Goal: Task Accomplishment & Management: Manage account settings

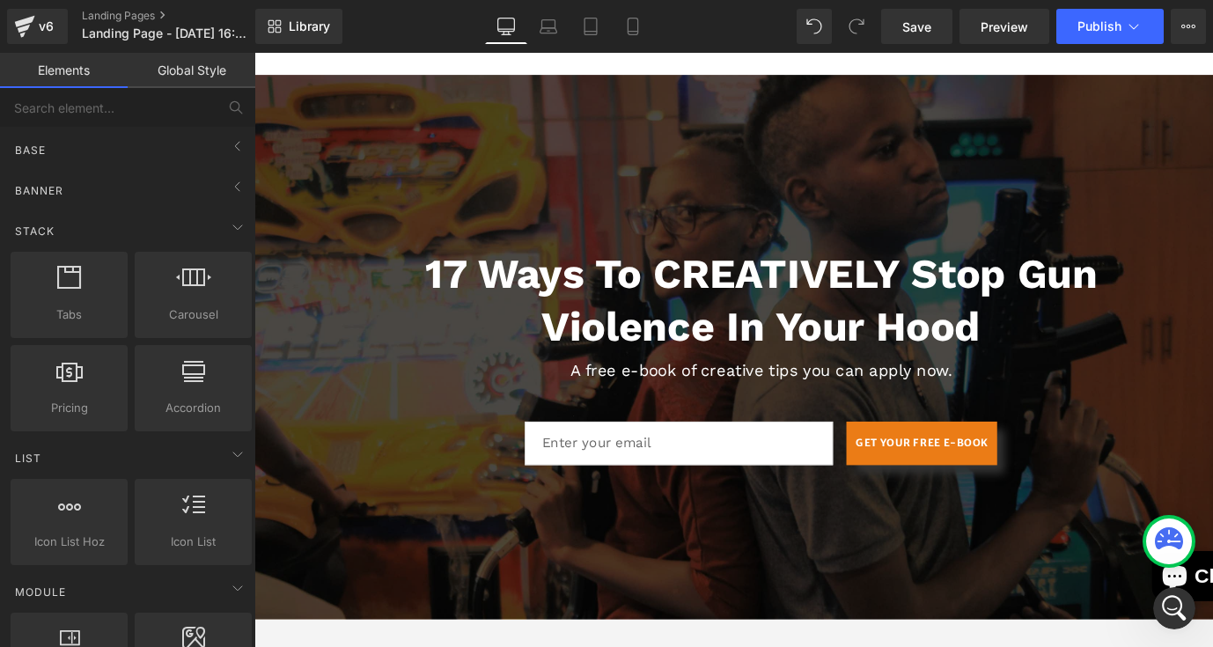
scroll to position [282, 0]
click at [159, 14] on link "Landing Pages" at bounding box center [183, 16] width 203 height 14
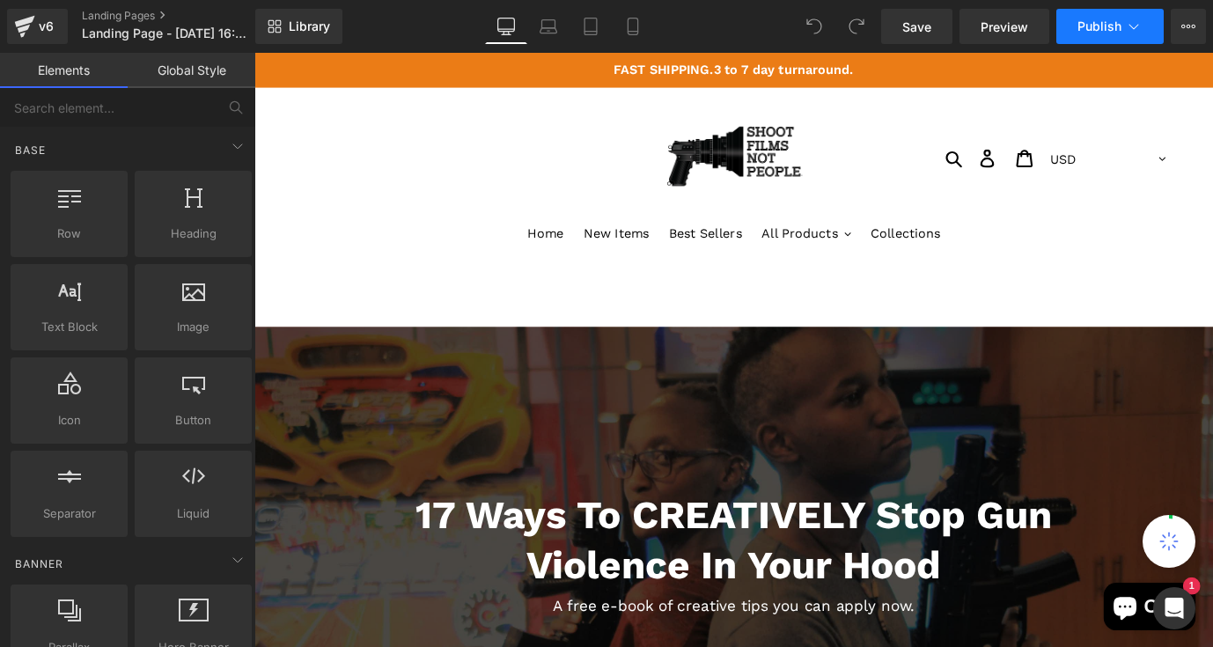
click at [1112, 27] on span "Publish" at bounding box center [1100, 26] width 44 height 14
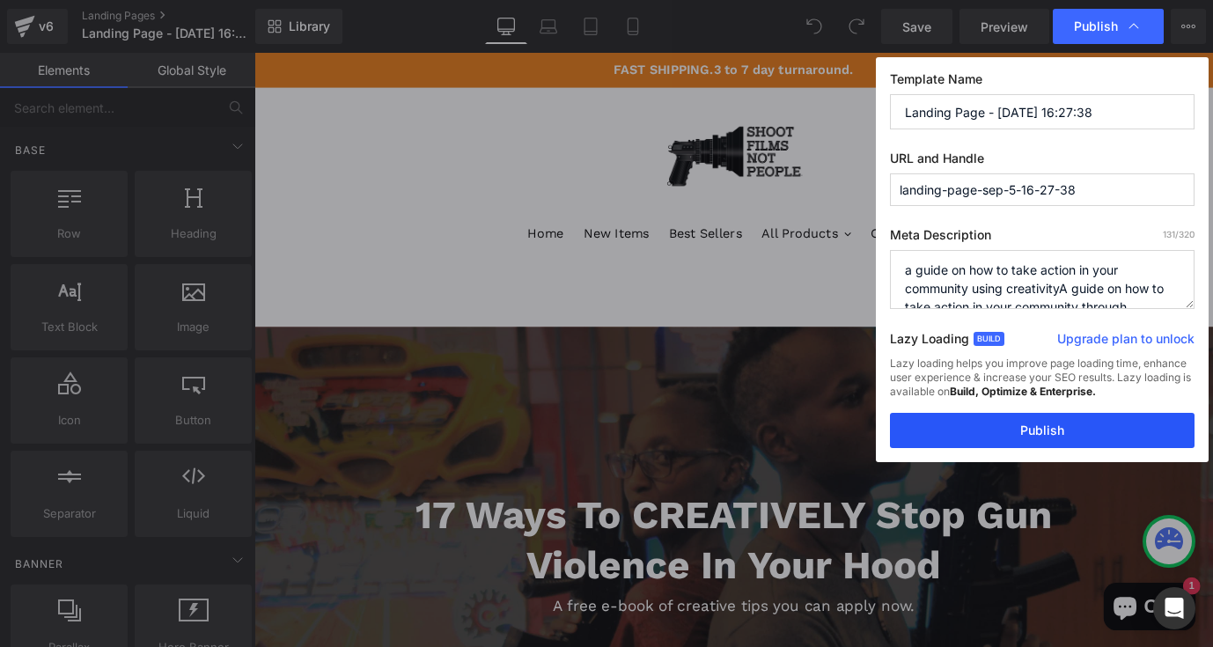
click at [1056, 425] on button "Publish" at bounding box center [1042, 430] width 305 height 35
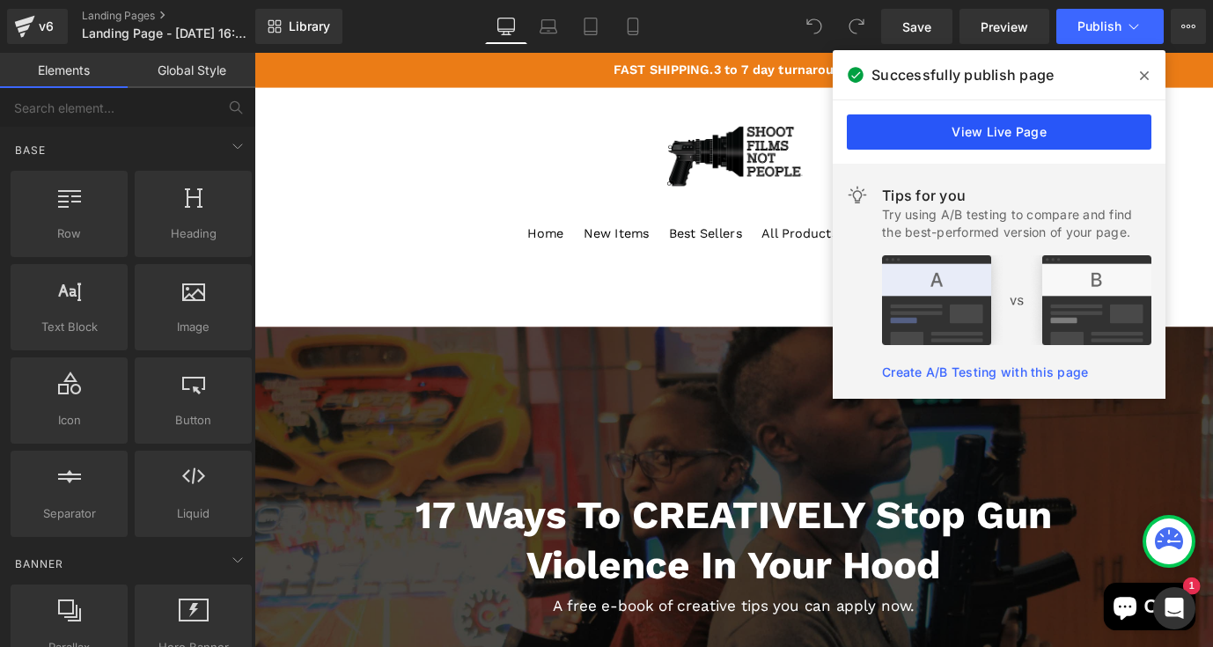
click at [960, 138] on link "View Live Page" at bounding box center [999, 131] width 305 height 35
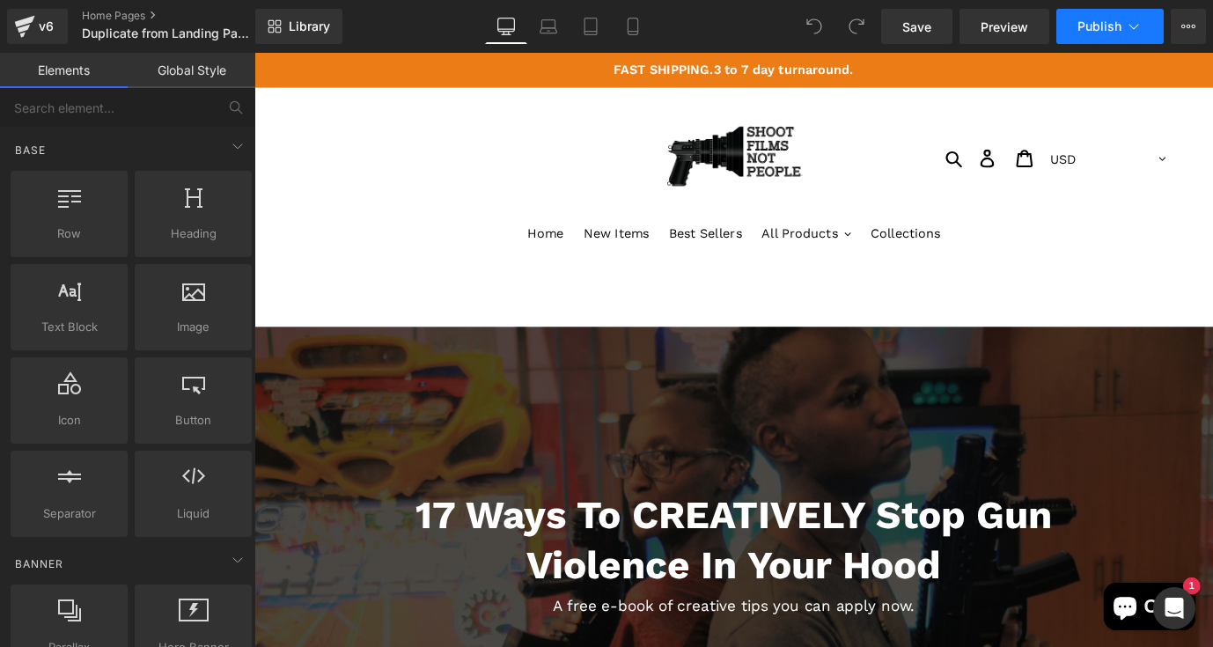
drag, startPoint x: 0, startPoint y: 0, endPoint x: 1108, endPoint y: 20, distance: 1108.0
click at [1108, 20] on span "Publish" at bounding box center [1100, 26] width 44 height 14
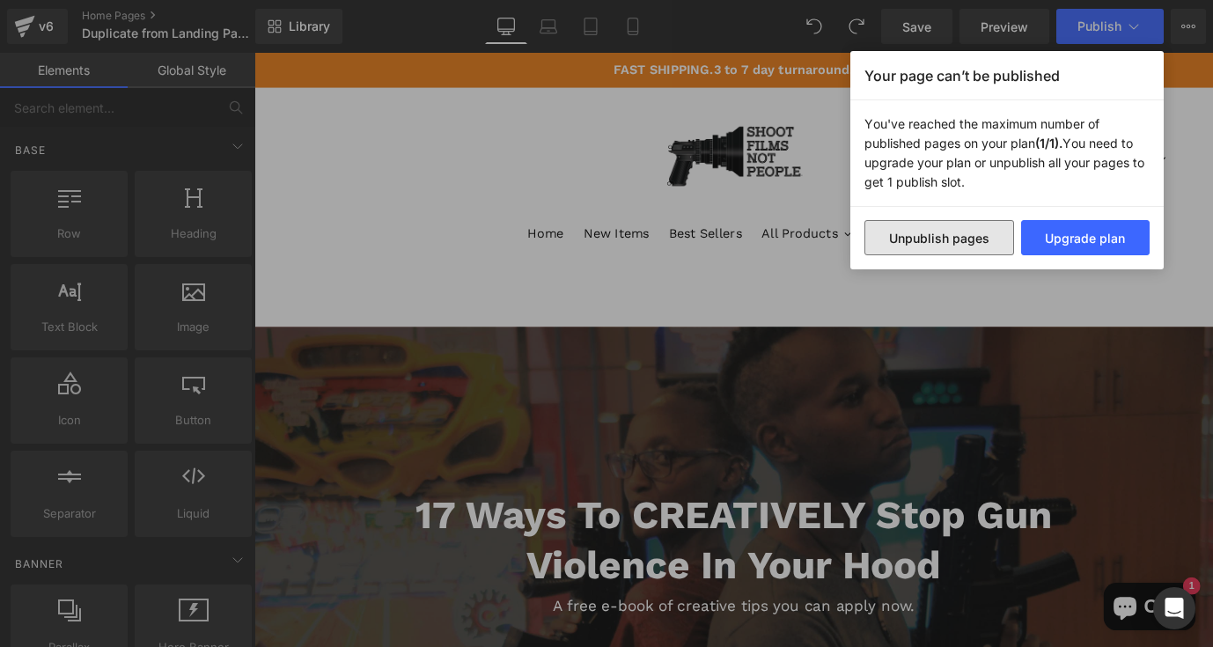
click at [981, 244] on button "Unpublish pages" at bounding box center [940, 237] width 150 height 35
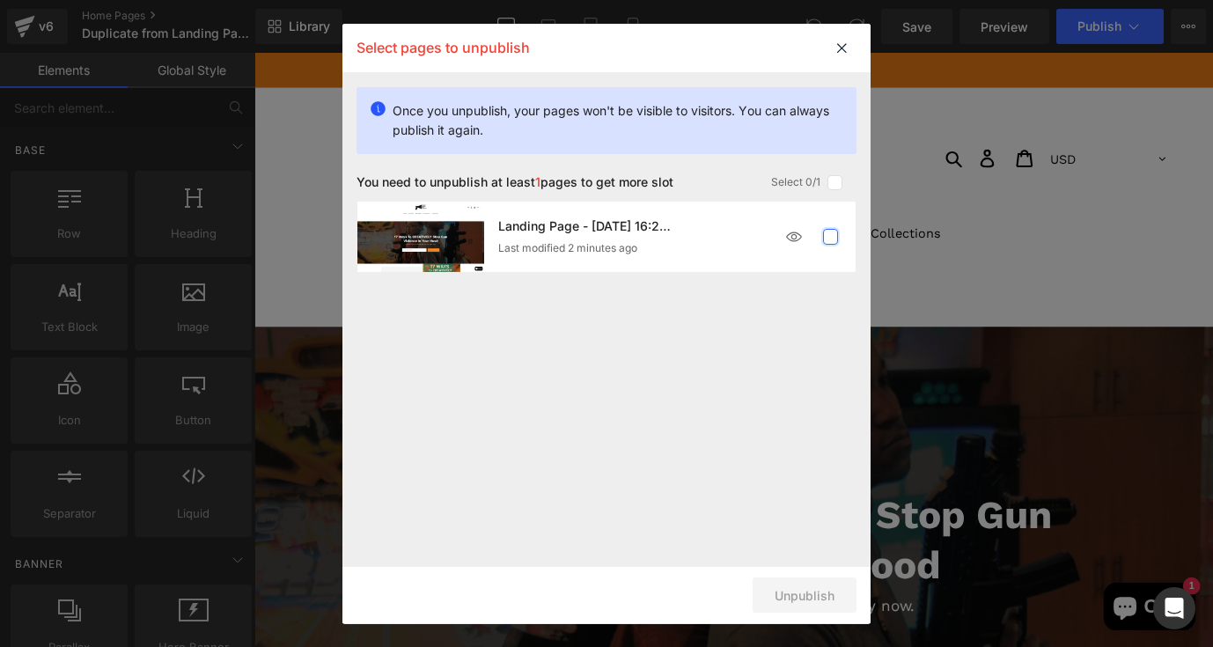
click at [833, 241] on label at bounding box center [831, 237] width 16 height 16
click at [830, 237] on input "checkbox" at bounding box center [830, 237] width 0 height 0
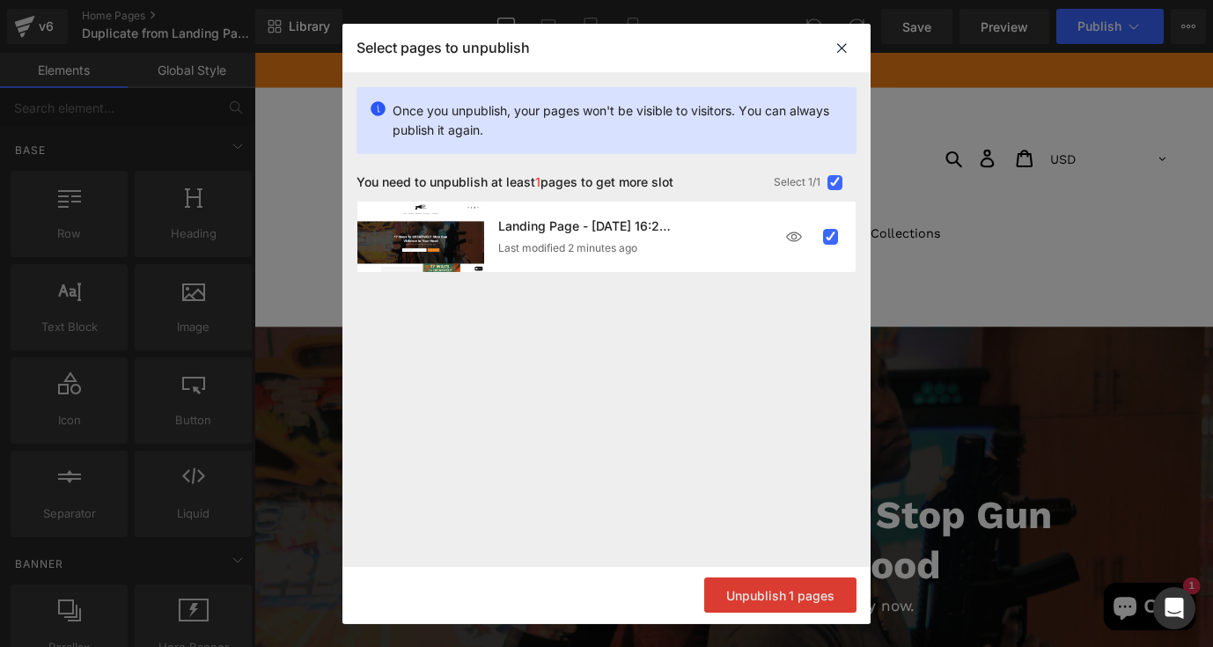
click at [824, 594] on button "Unpublish 1 pages" at bounding box center [780, 595] width 152 height 35
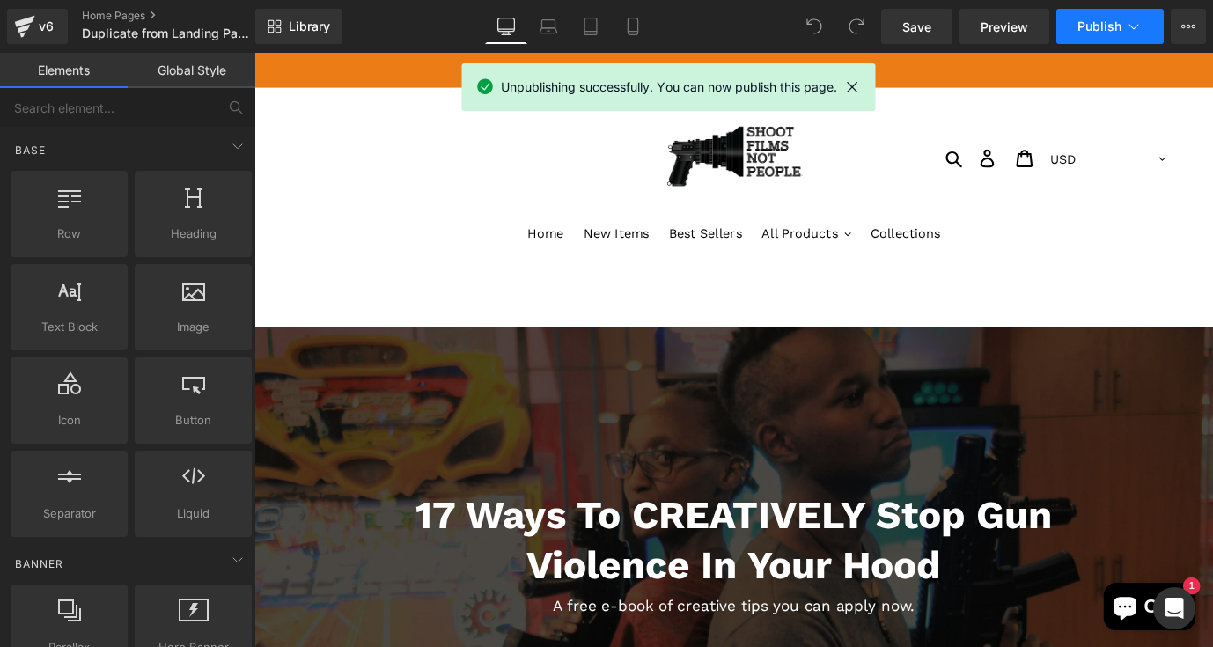
click at [1102, 33] on span "Publish" at bounding box center [1100, 26] width 44 height 14
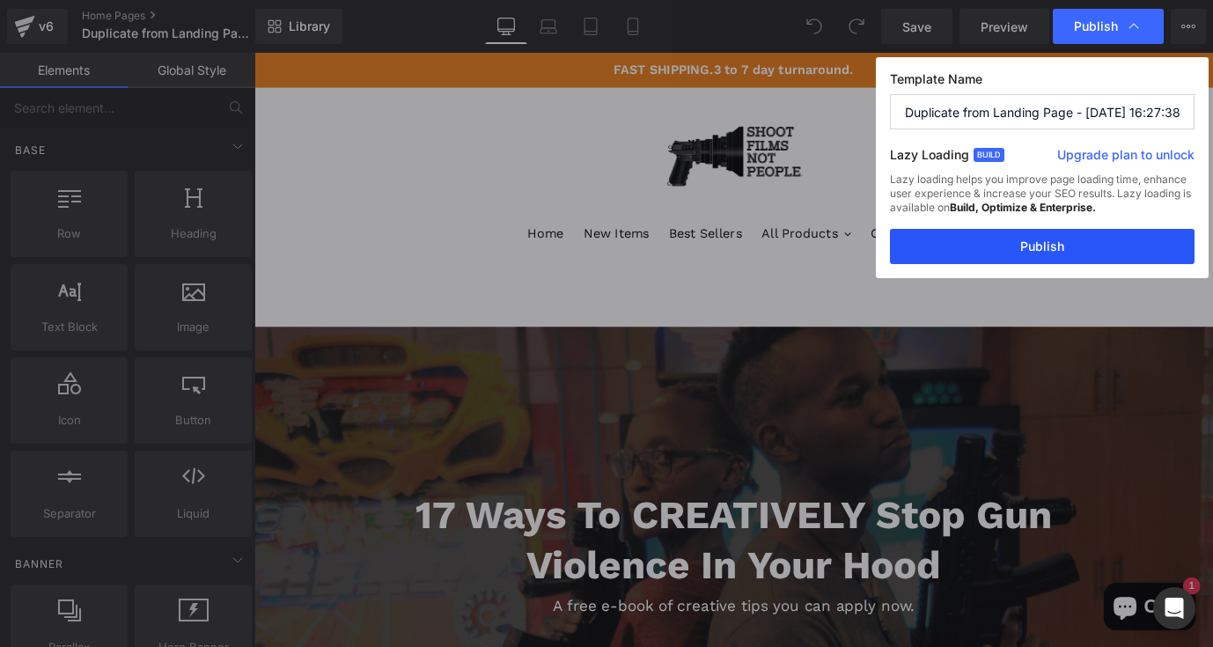
click at [1031, 256] on button "Publish" at bounding box center [1042, 246] width 305 height 35
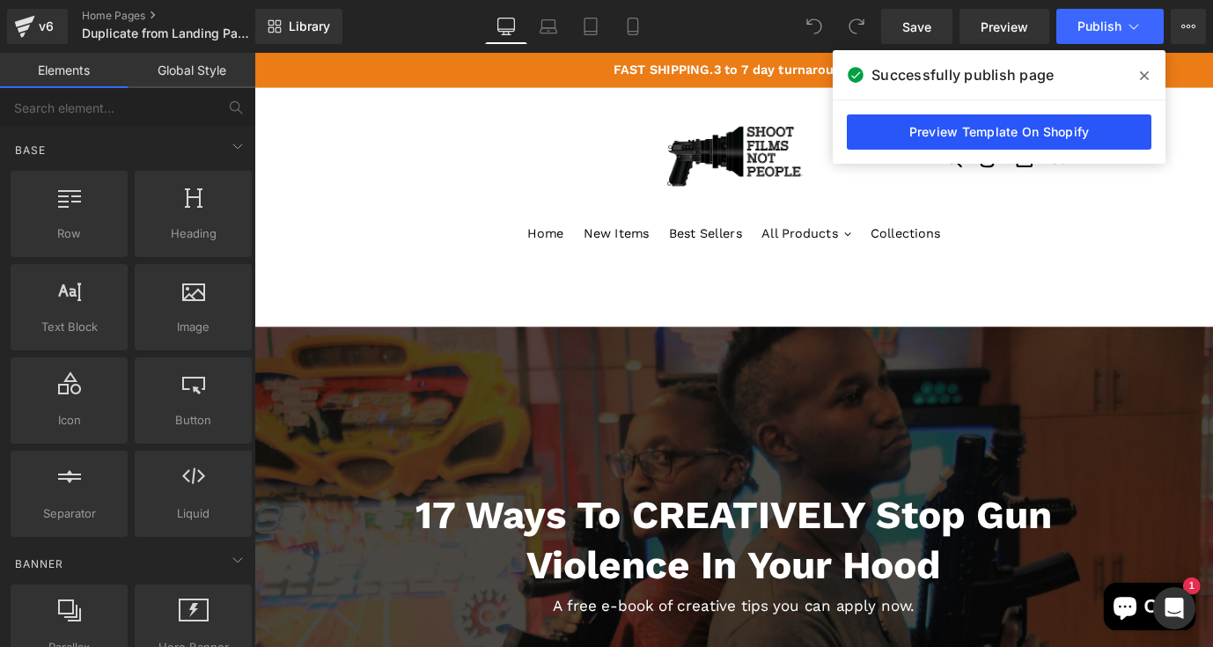
click at [977, 132] on link "Preview Template On Shopify" at bounding box center [999, 131] width 305 height 35
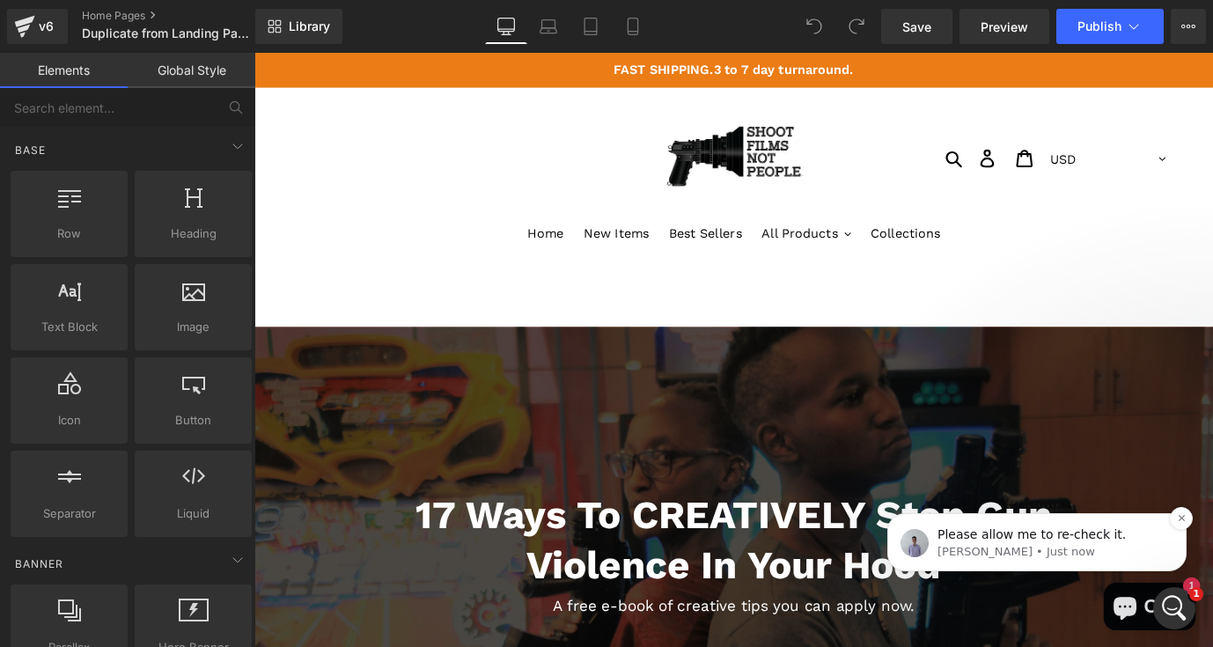
click at [1043, 535] on p "Please allow me to re-check it." at bounding box center [1051, 536] width 227 height 18
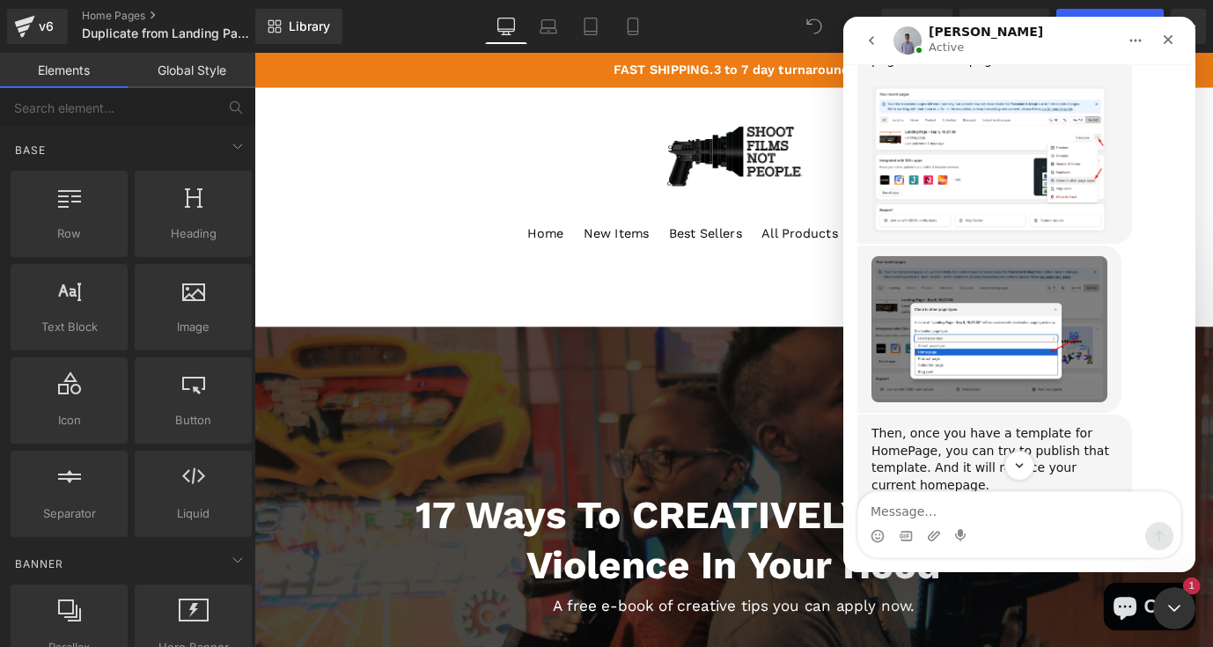
scroll to position [3847, 0]
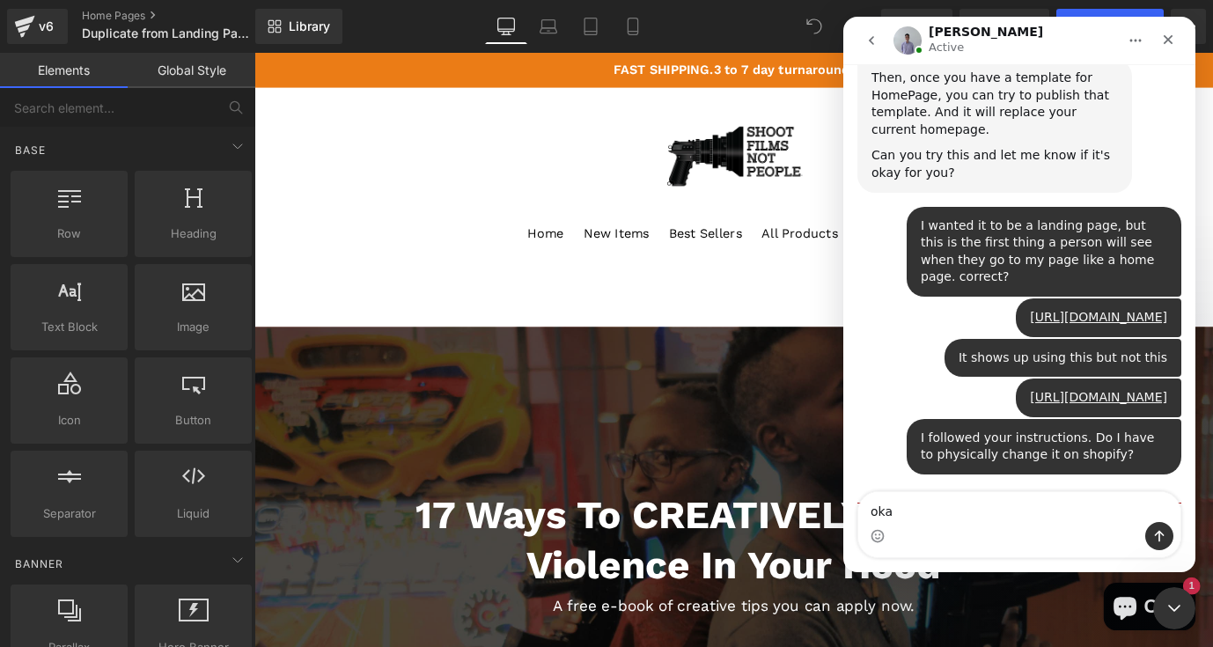
type textarea "okay"
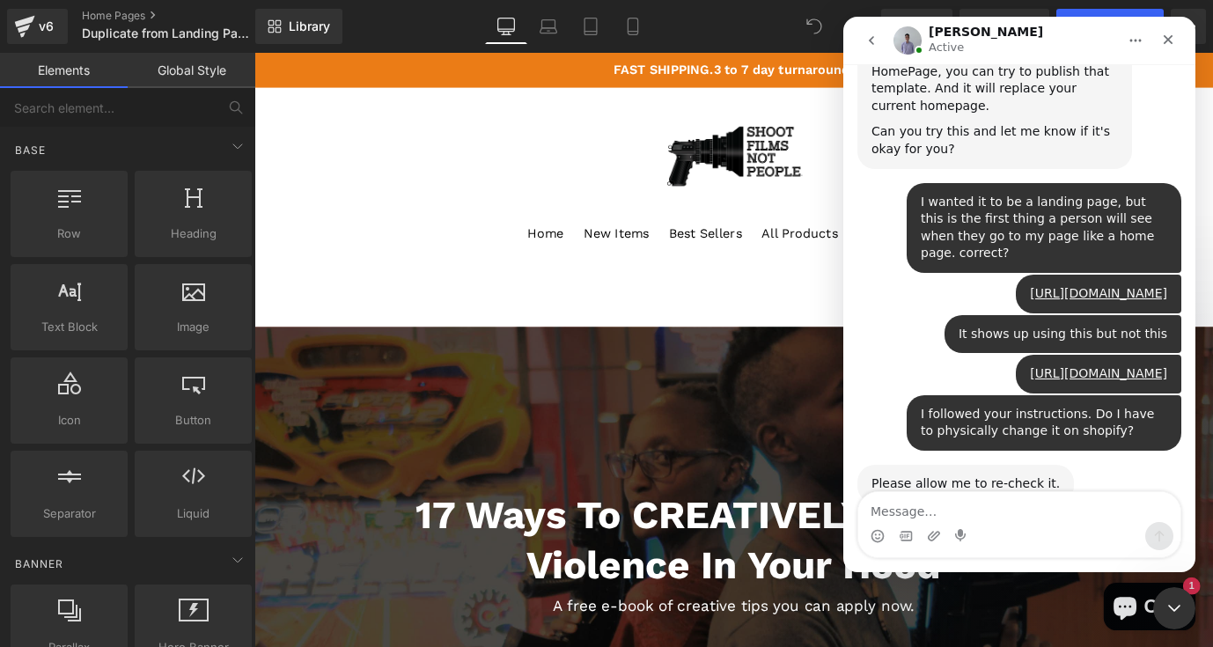
click at [1049, 535] on div "okay Shoot • 4m ago" at bounding box center [1020, 565] width 324 height 60
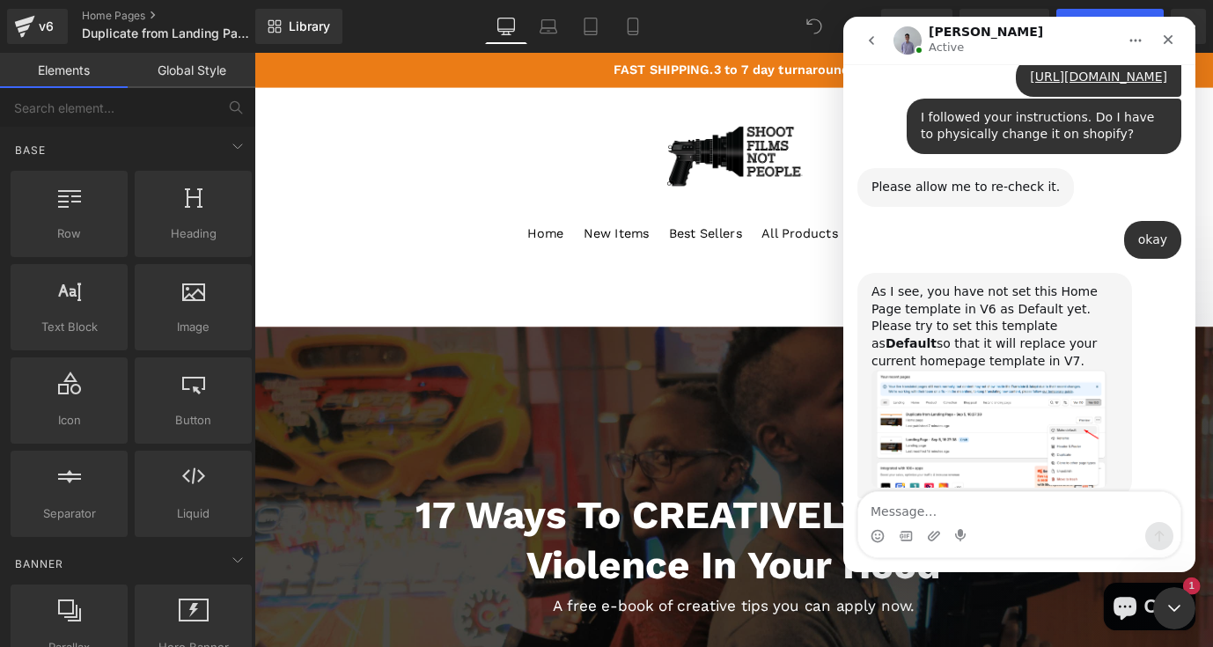
scroll to position [4168, 0]
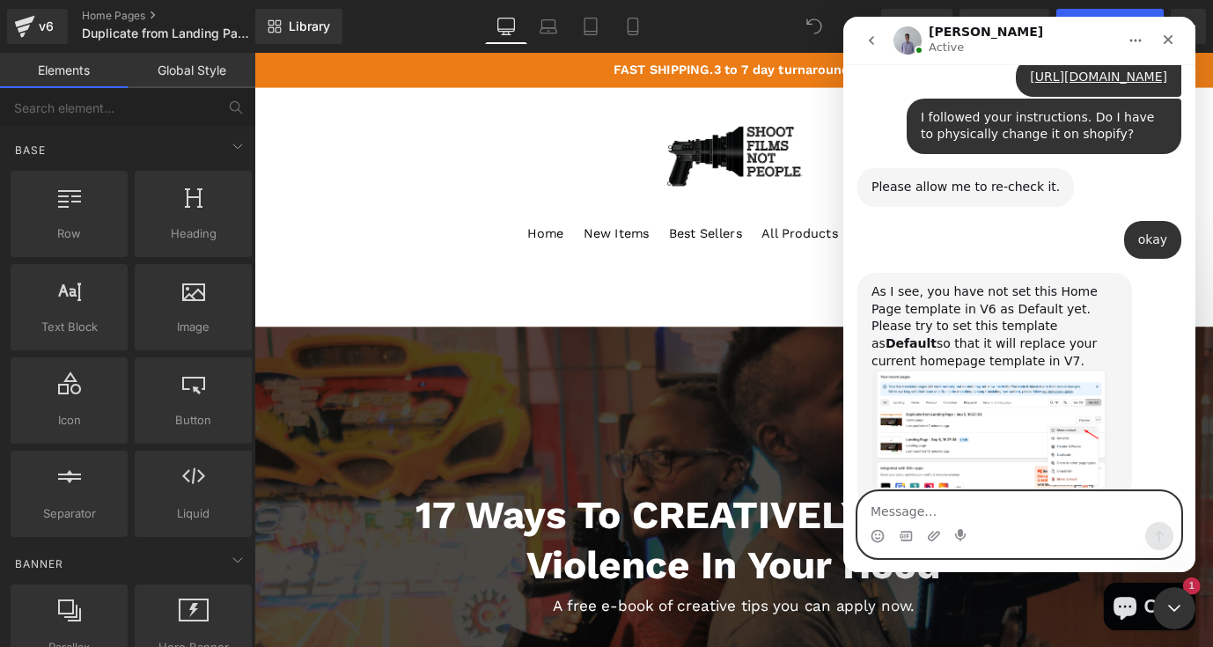
click at [923, 513] on textarea "Message…" at bounding box center [1020, 507] width 322 height 30
type textarea "ok. let me try it"
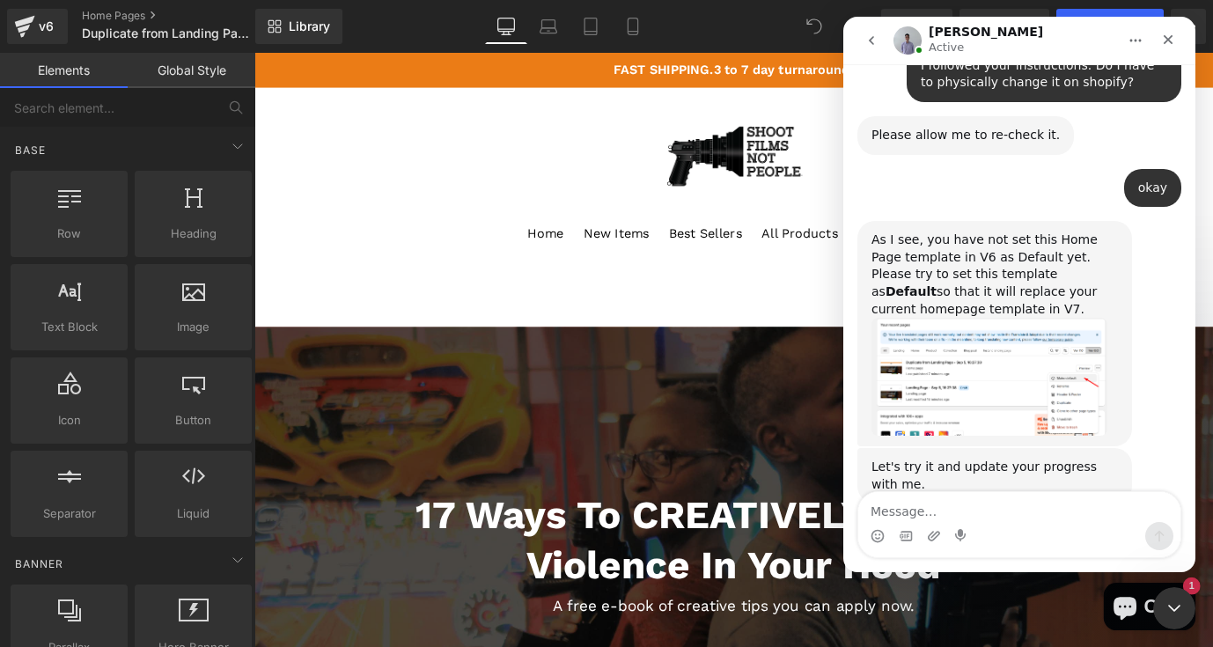
click at [926, 318] on img "Brad says…" at bounding box center [990, 377] width 236 height 118
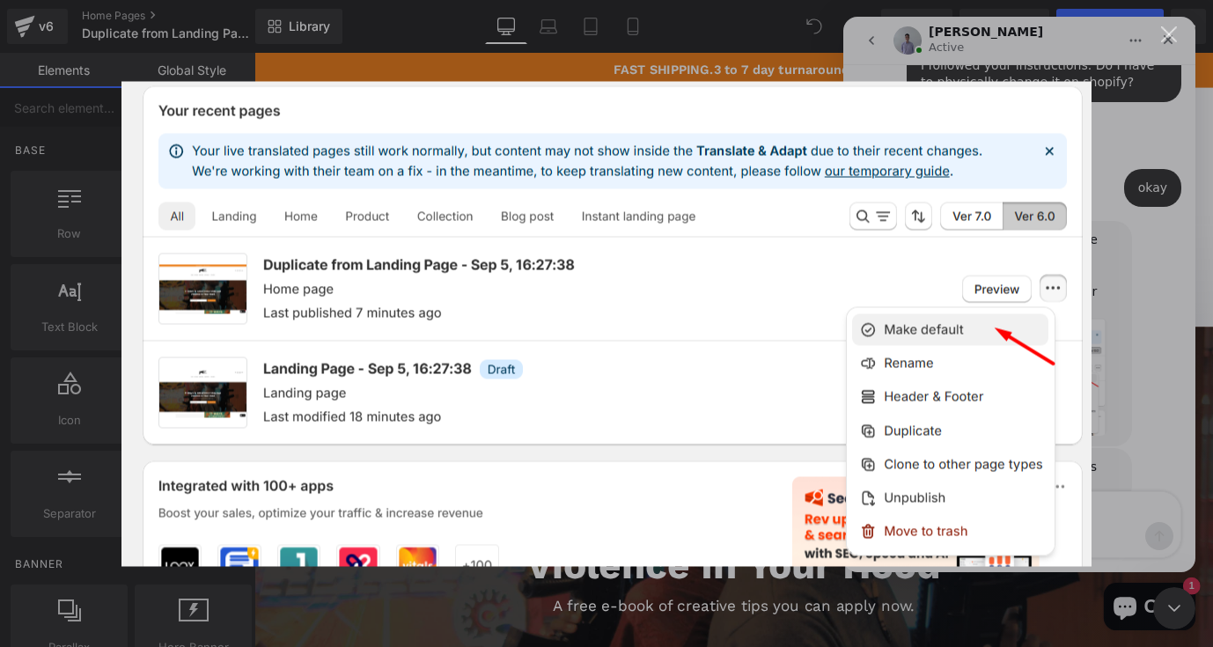
scroll to position [0, 0]
click at [1175, 185] on div "Intercom messenger" at bounding box center [606, 323] width 1213 height 647
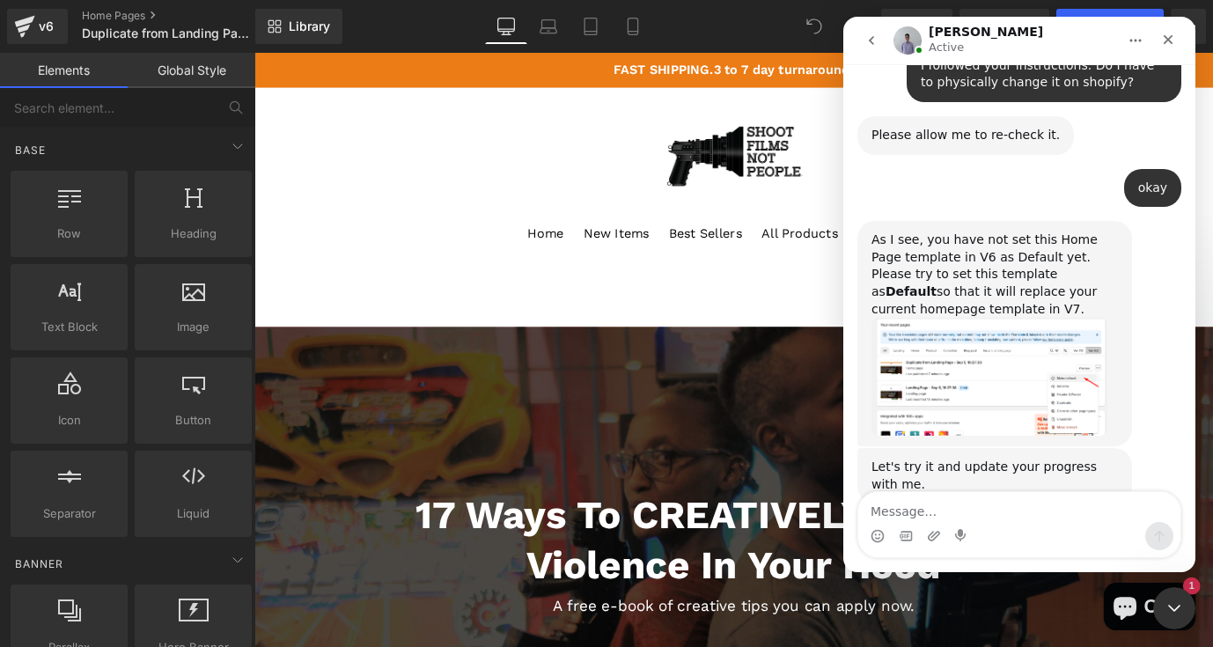
scroll to position [5077, 0]
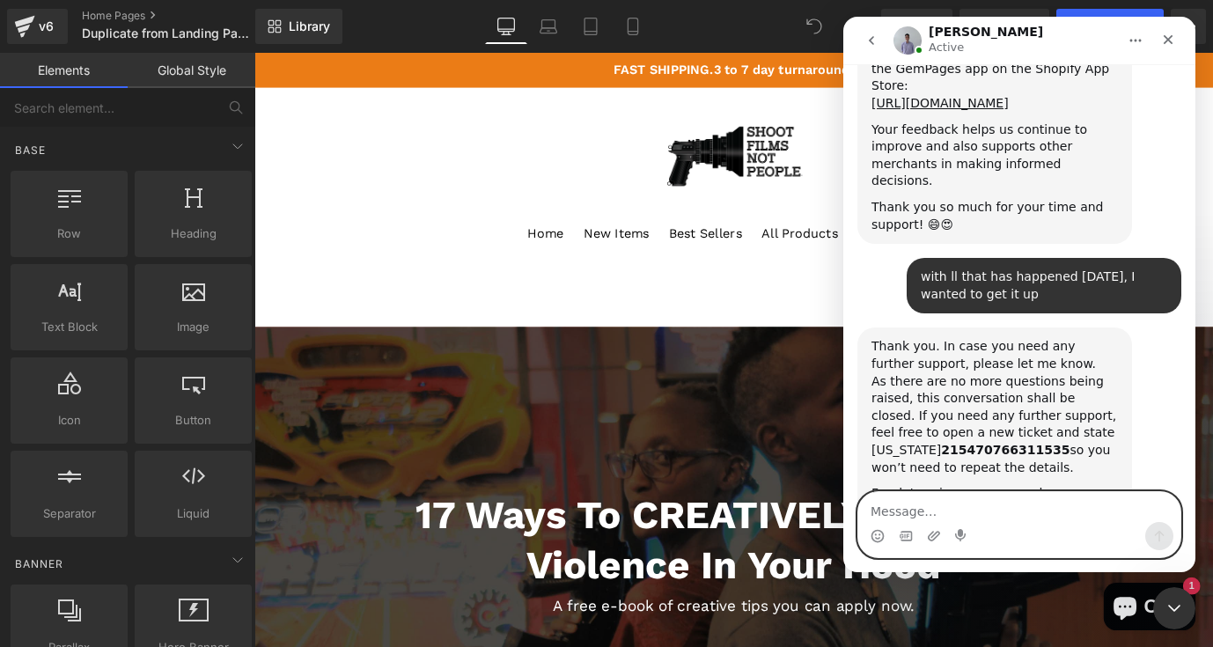
click at [992, 517] on textarea "Message…" at bounding box center [1020, 507] width 322 height 30
type textarea "you too"
click at [1158, 534] on icon "Send a message…" at bounding box center [1160, 536] width 10 height 11
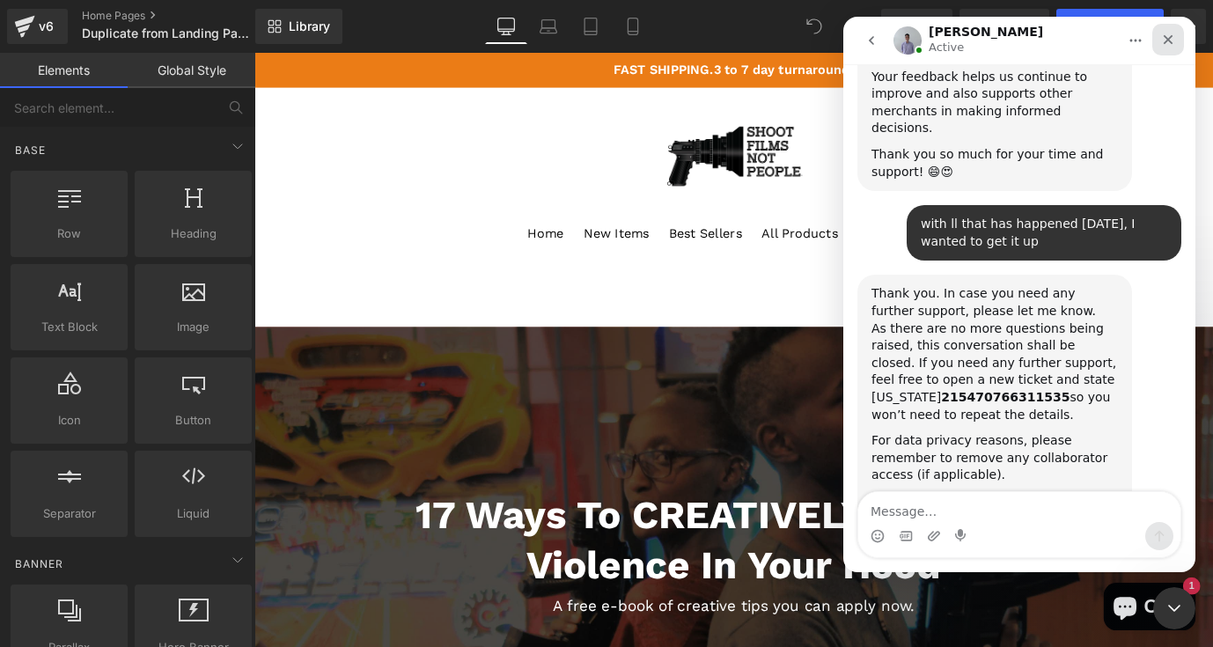
click at [1168, 39] on icon "Close" at bounding box center [1169, 40] width 10 height 10
